Goal: Navigation & Orientation: Find specific page/section

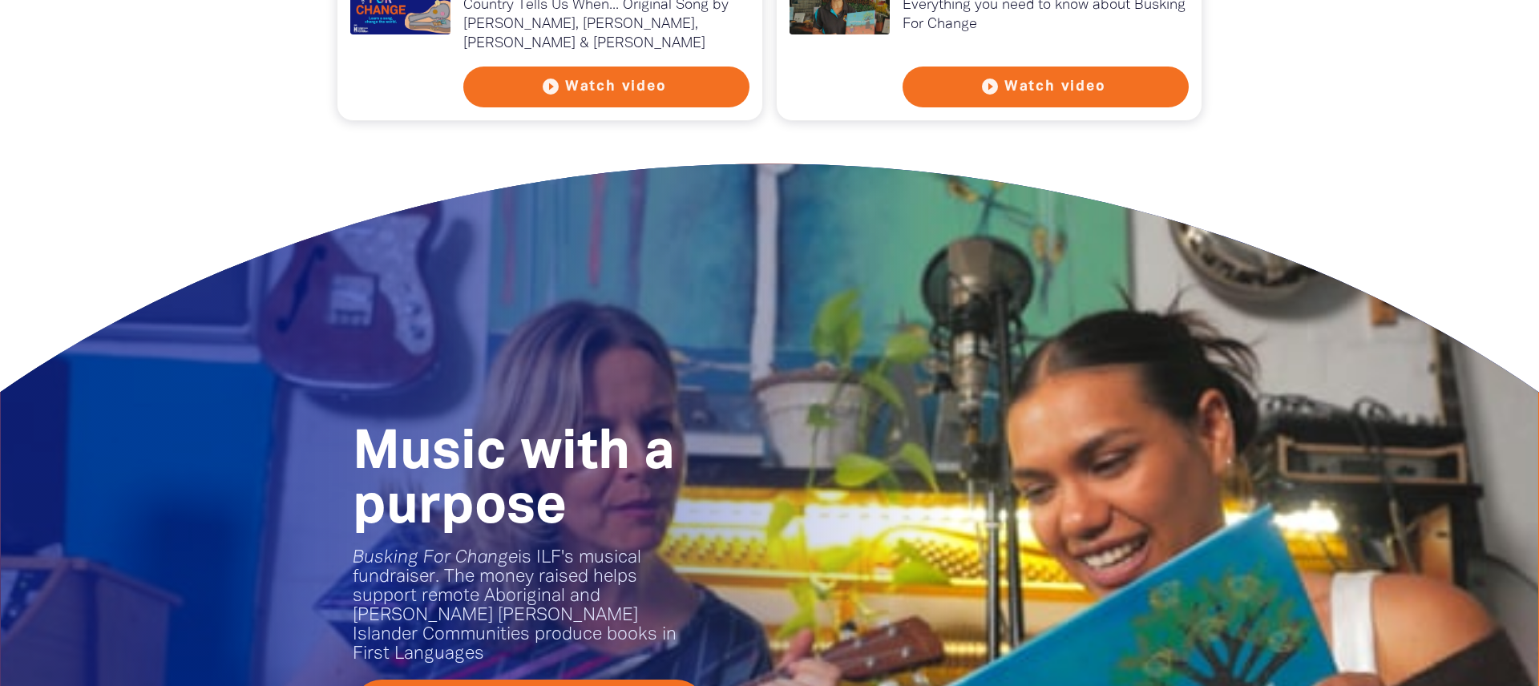
scroll to position [1844, 0]
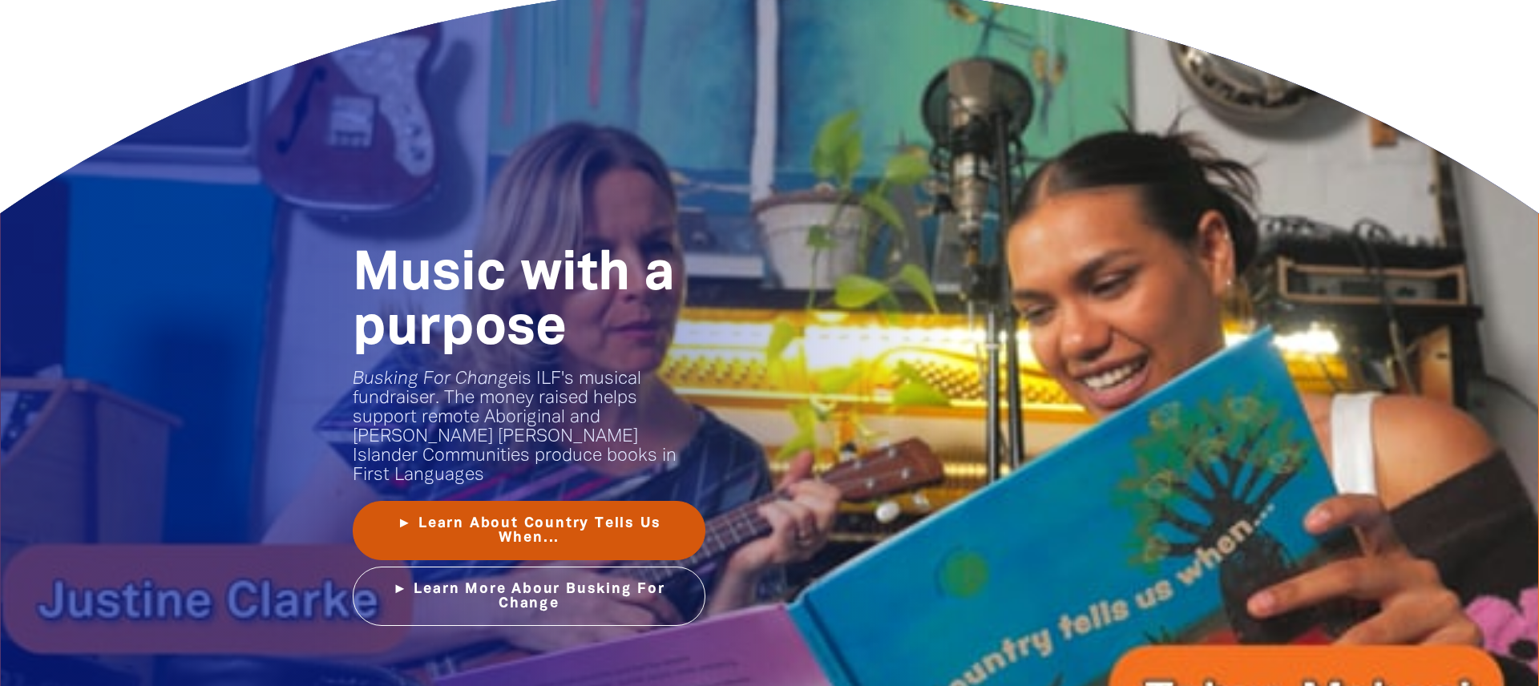
click at [630, 526] on link "► Learn About Country Tells Us When..." at bounding box center [529, 530] width 353 height 59
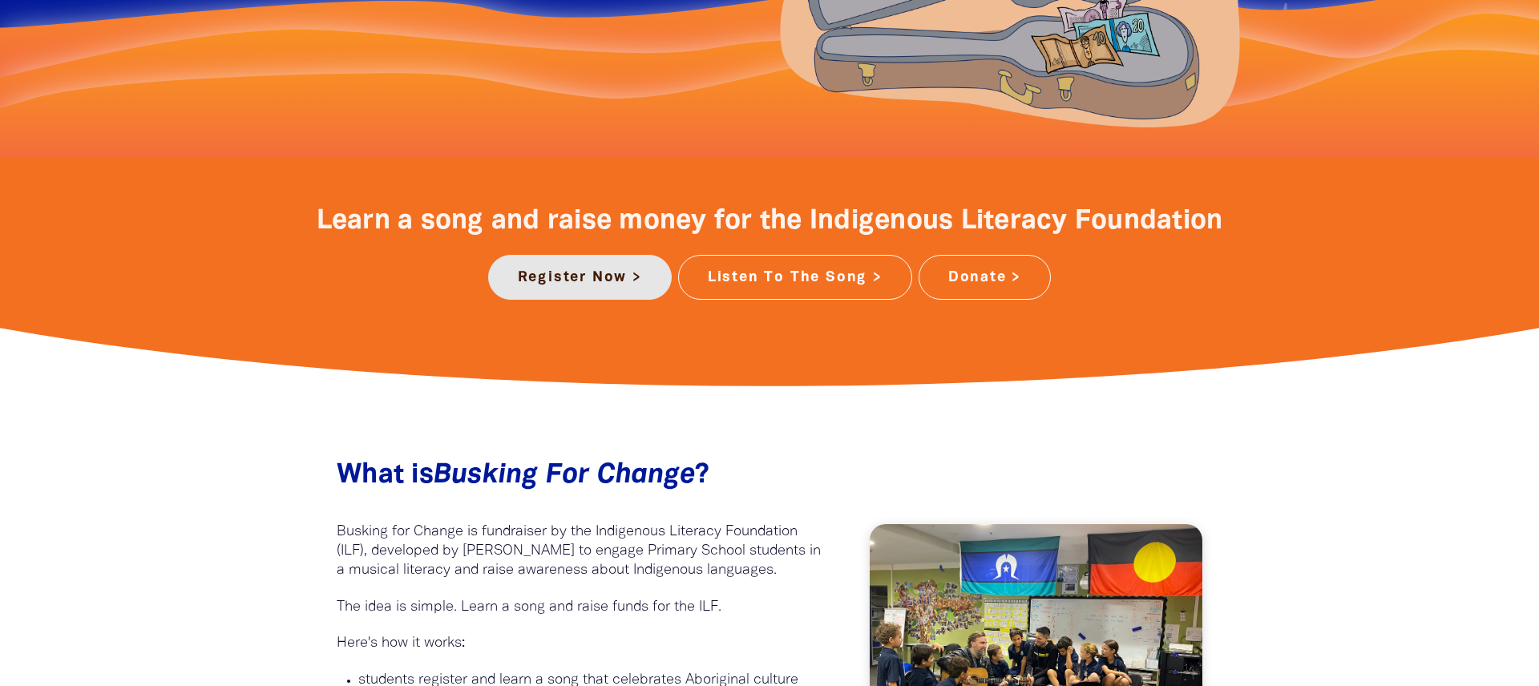
scroll to position [513, 0]
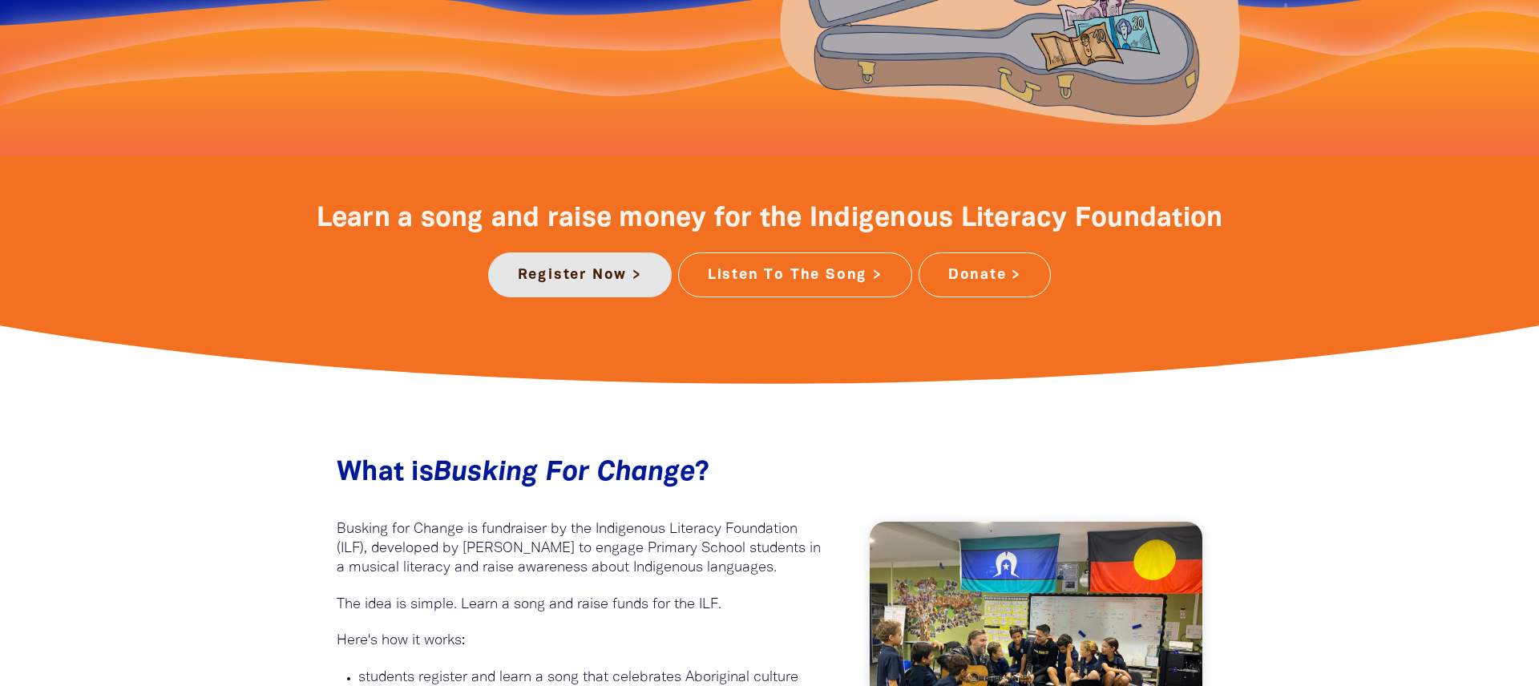
click at [629, 281] on link "Register Now >" at bounding box center [580, 275] width 184 height 45
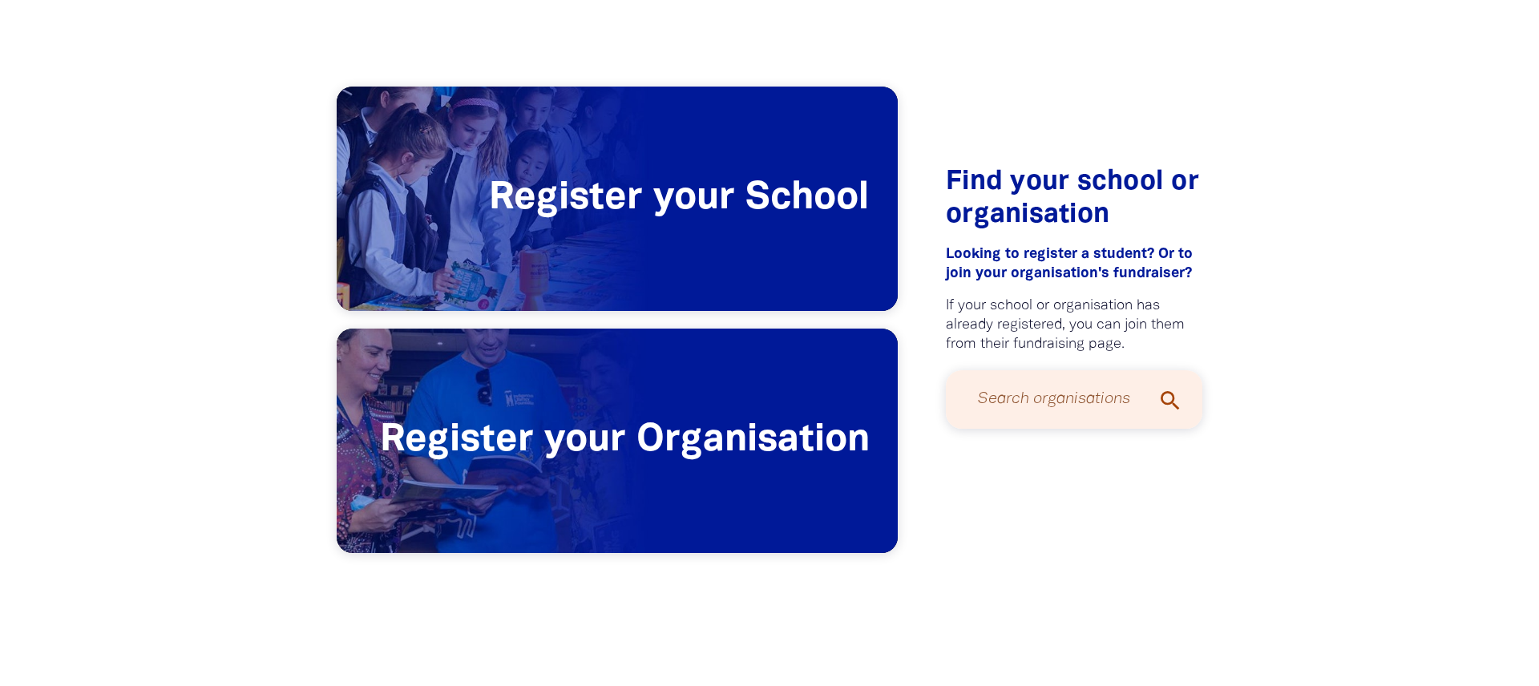
scroll to position [492, 0]
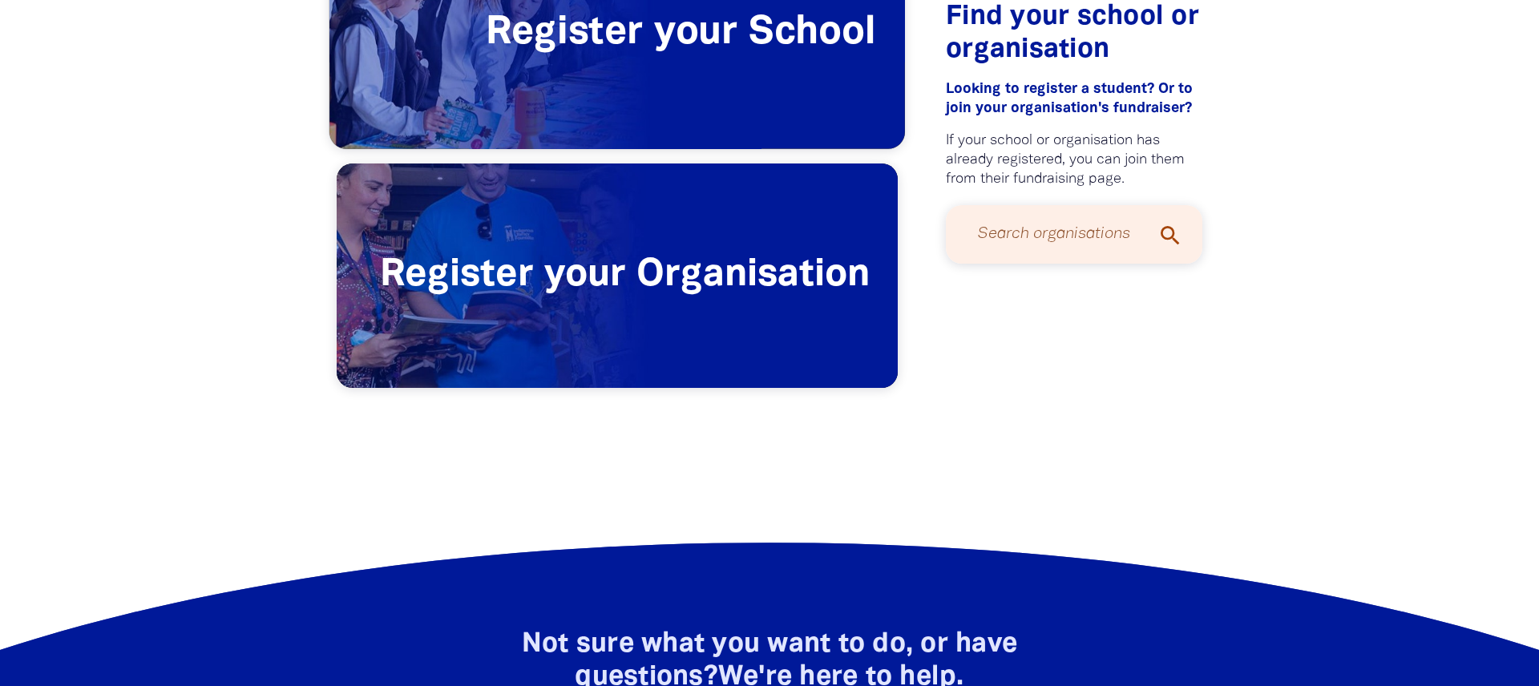
click at [717, 95] on span "Register your School" at bounding box center [617, 34] width 576 height 230
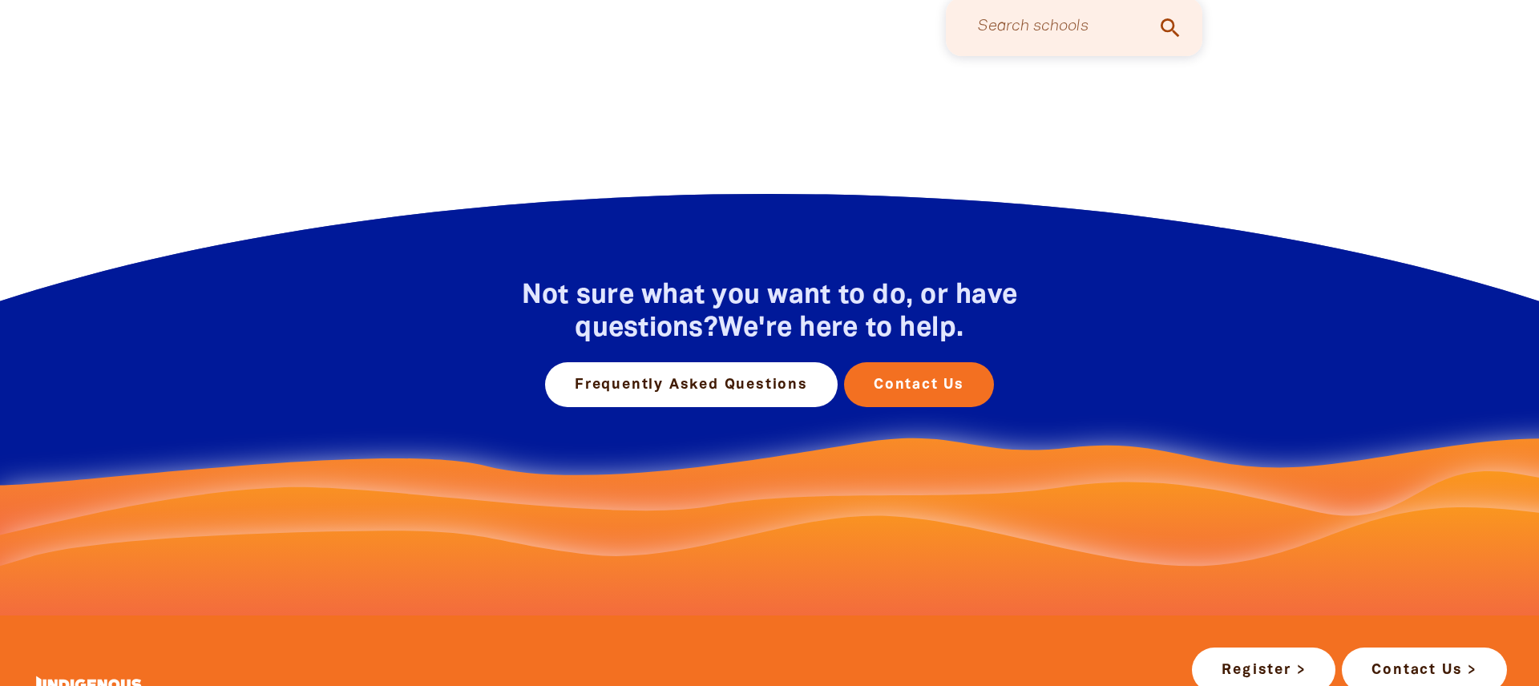
scroll to position [11, 0]
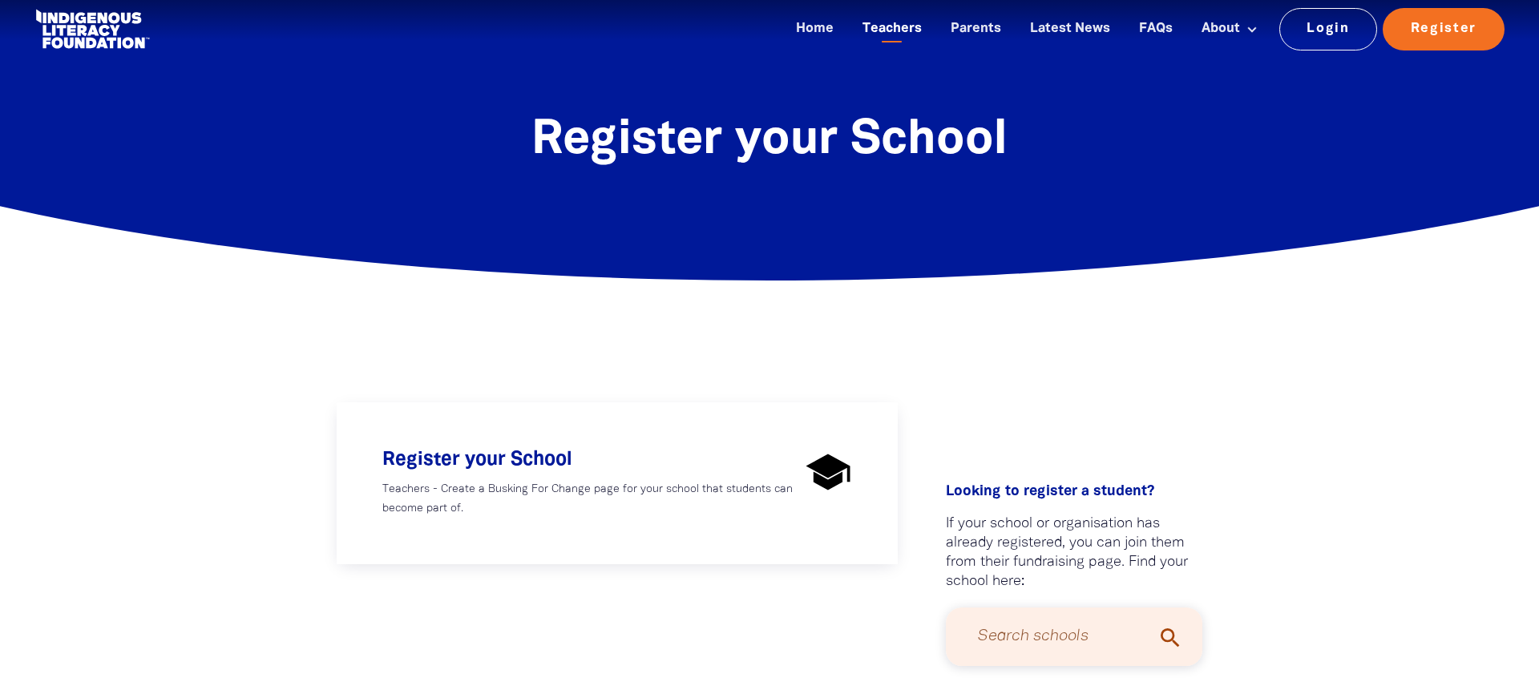
click at [884, 28] on link "Teachers" at bounding box center [892, 29] width 79 height 26
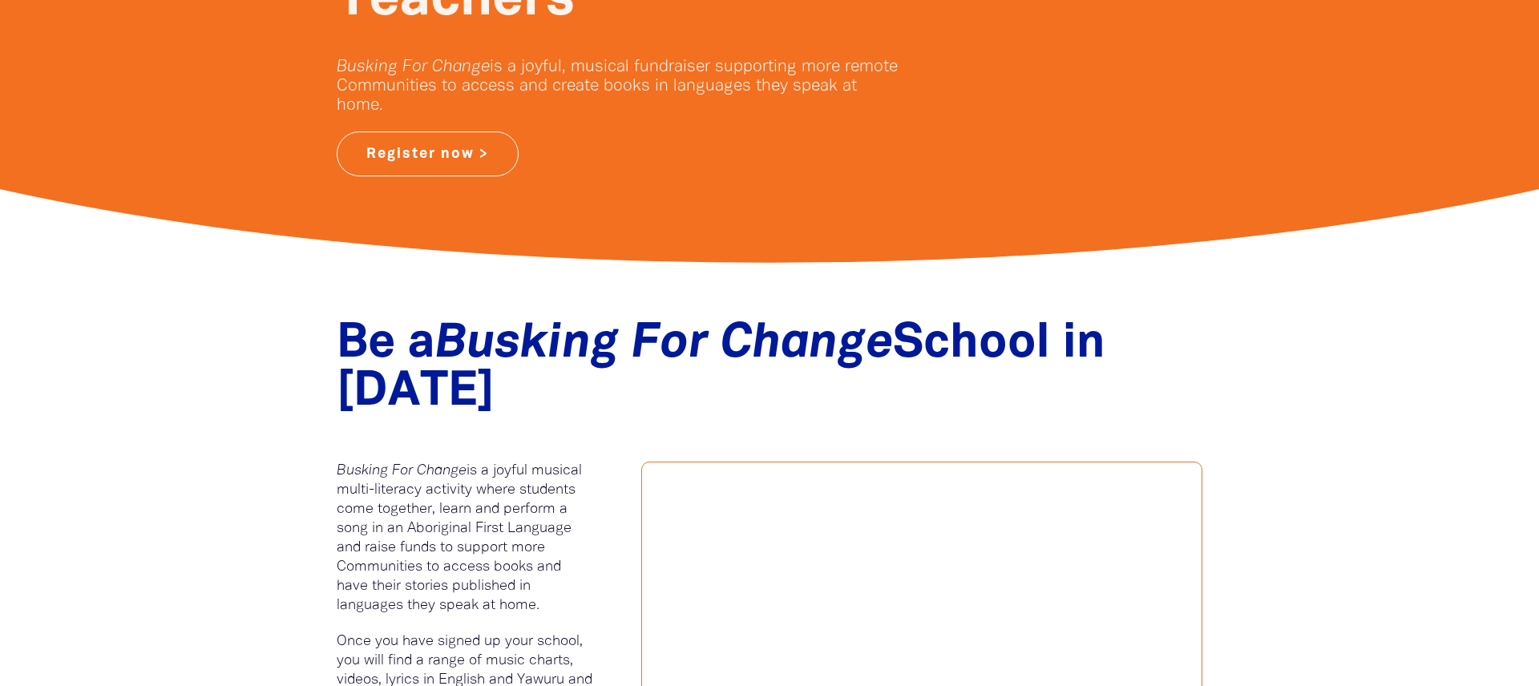
scroll to position [682, 0]
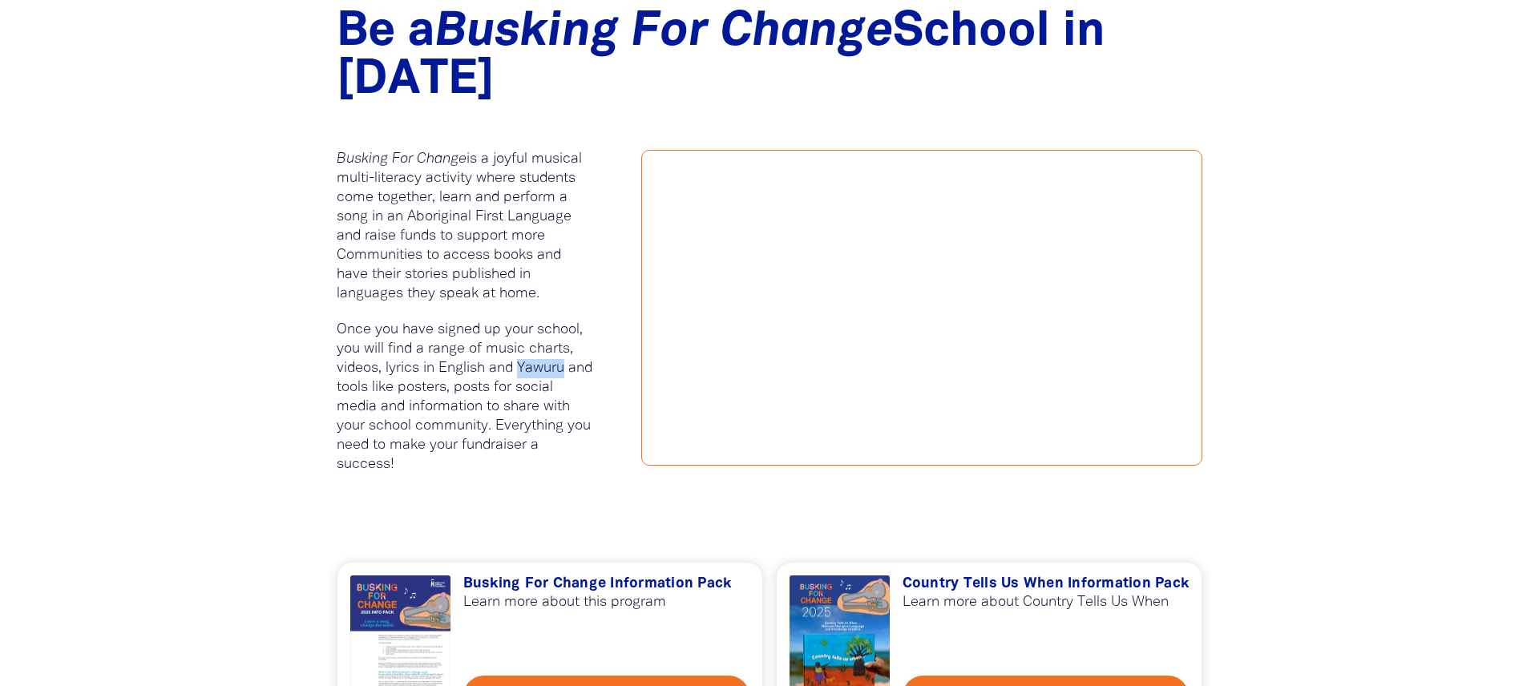
drag, startPoint x: 519, startPoint y: 367, endPoint x: 570, endPoint y: 371, distance: 50.7
click at [570, 371] on p "Once you have signed up your school, you will find a range of music charts, vid…" at bounding box center [465, 398] width 257 height 154
copy p "Yawuru"
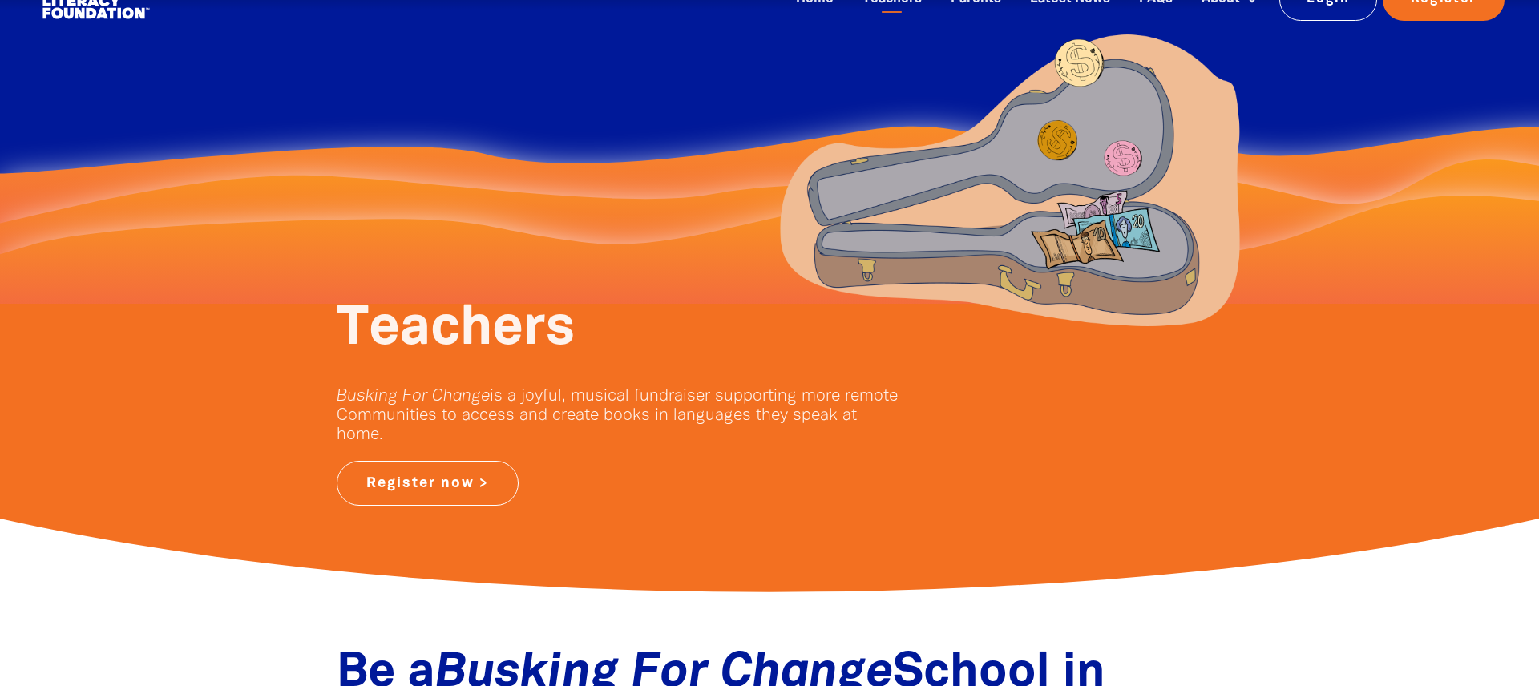
scroll to position [0, 0]
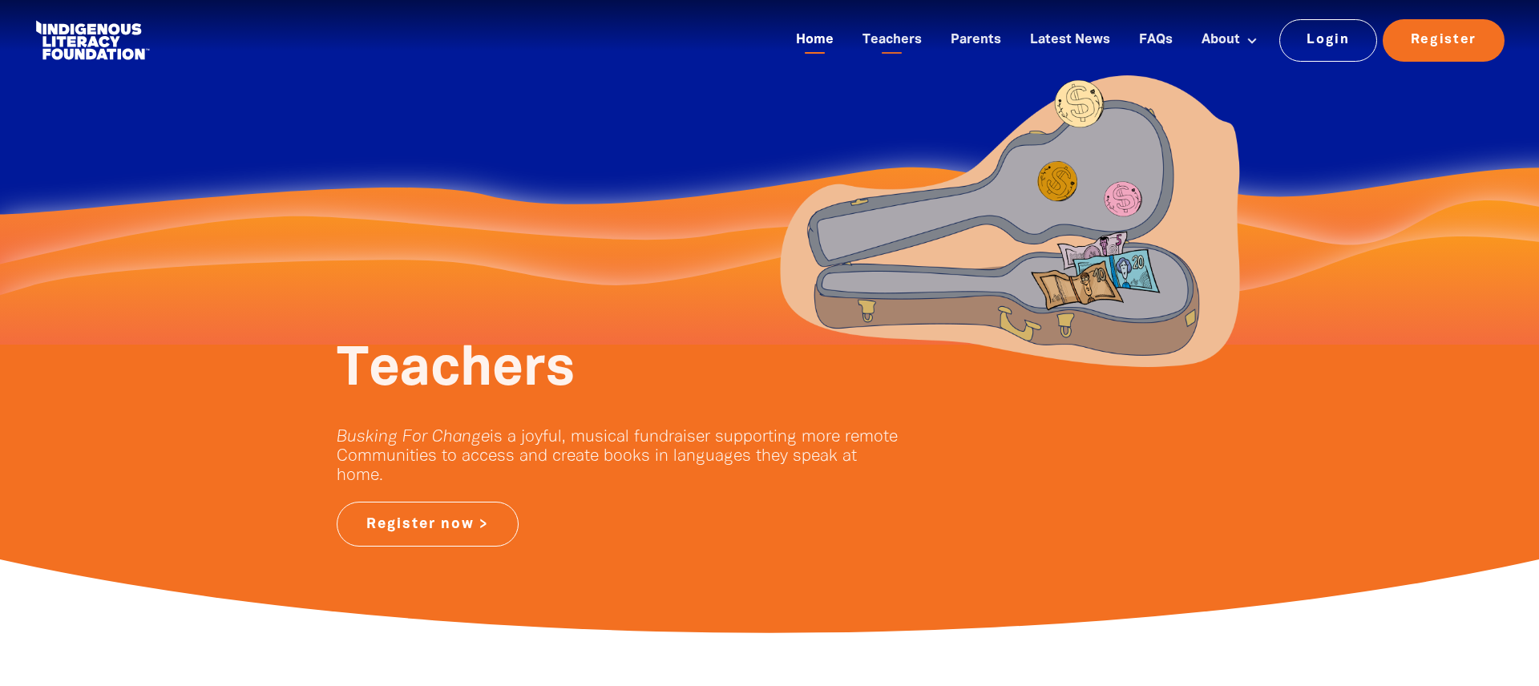
click at [822, 43] on link "Home" at bounding box center [814, 40] width 57 height 26
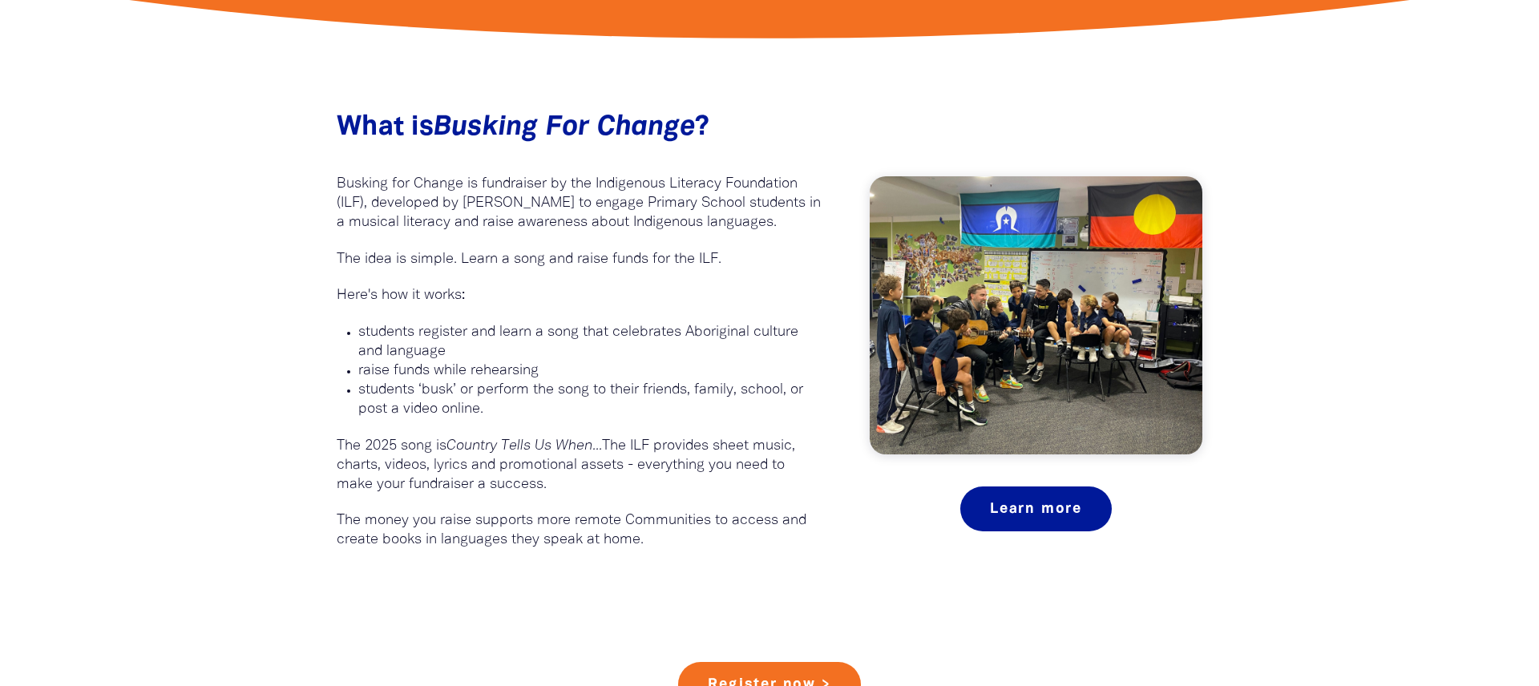
scroll to position [236, 0]
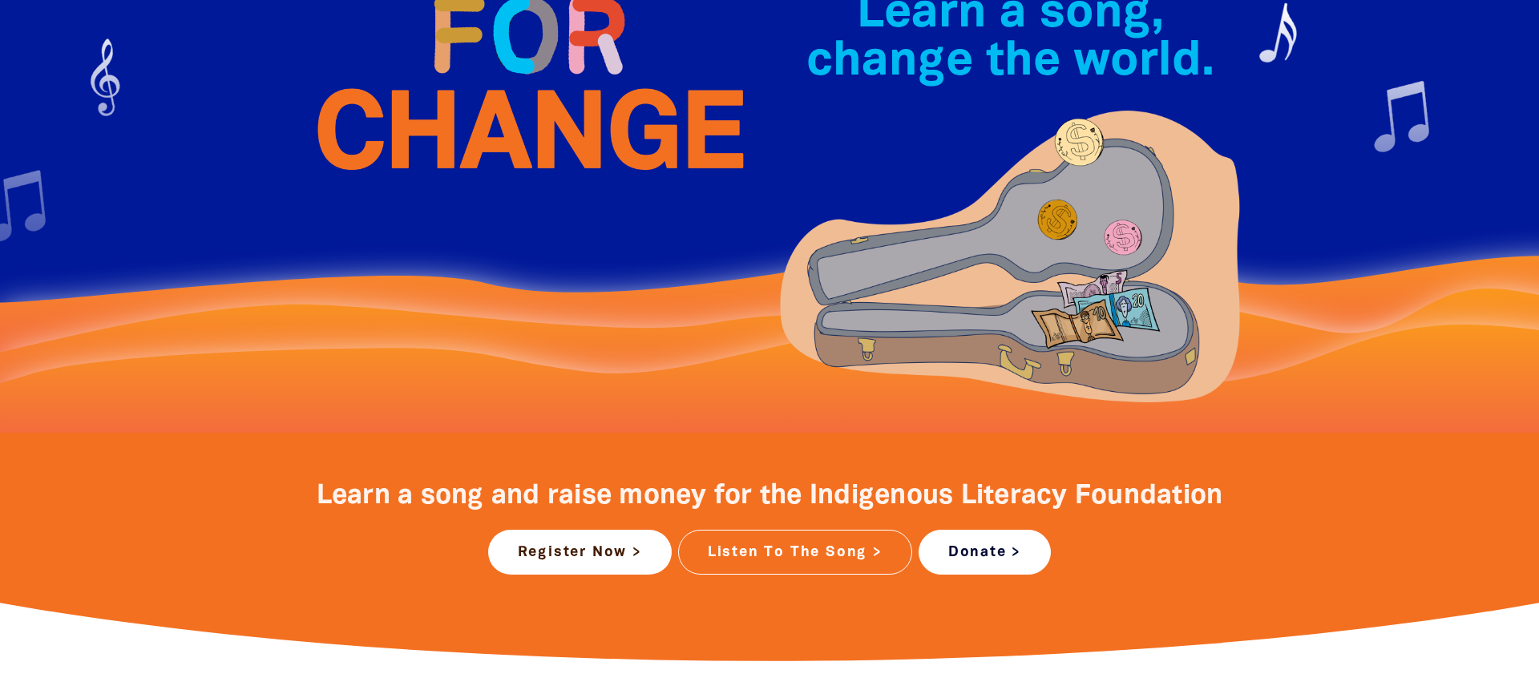
click at [983, 560] on link "Donate >" at bounding box center [985, 552] width 132 height 45
